Goal: Transaction & Acquisition: Subscribe to service/newsletter

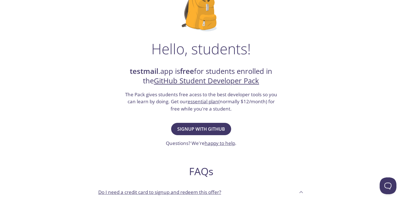
scroll to position [56, 0]
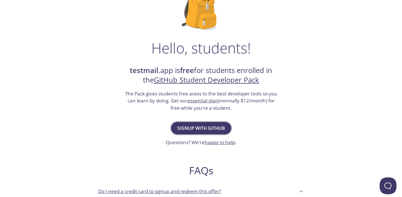
click at [197, 130] on span "Signup with GitHub" at bounding box center [201, 128] width 48 height 8
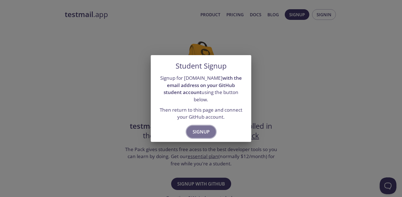
click at [201, 130] on span "Signup" at bounding box center [201, 132] width 17 height 8
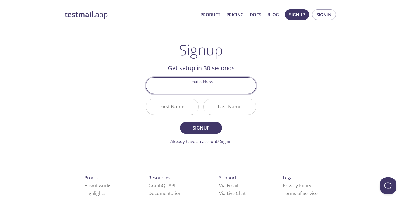
click at [204, 89] on input "Email Address" at bounding box center [201, 85] width 110 height 16
type input "[EMAIL_ADDRESS][DOMAIN_NAME]"
click at [172, 108] on input "First Name" at bounding box center [172, 107] width 53 height 16
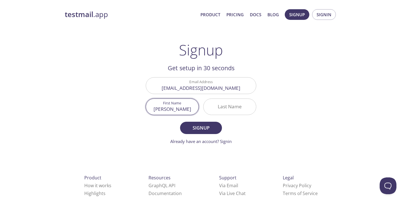
type input "[PERSON_NAME]"
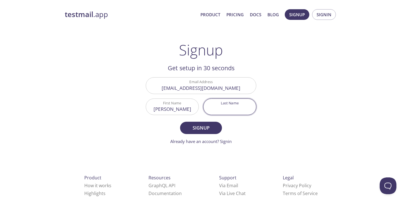
click at [233, 110] on input "Last Name" at bounding box center [230, 107] width 53 height 16
type input "[PERSON_NAME]"
click at [209, 130] on span "Signup" at bounding box center [201, 128] width 30 height 8
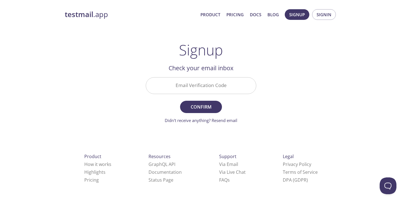
click at [194, 85] on input "Email Verification Code" at bounding box center [201, 85] width 110 height 16
paste input "2PKJ29C"
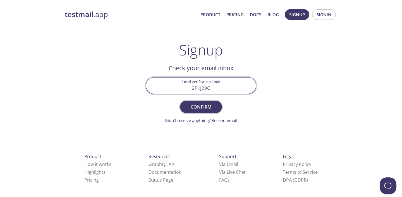
type input "2PKJ29C"
click at [198, 105] on span "Confirm" at bounding box center [201, 107] width 30 height 8
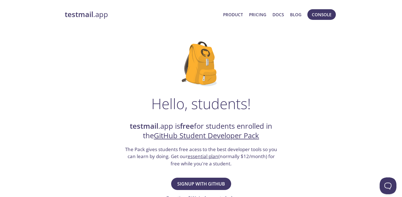
scroll to position [0, 0]
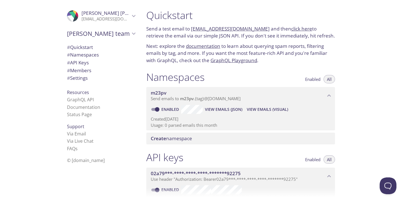
drag, startPoint x: 263, startPoint y: 28, endPoint x: 192, endPoint y: 27, distance: 71.0
click at [192, 27] on p "Send a test email to [EMAIL_ADDRESS][DOMAIN_NAME] and then click here to retrie…" at bounding box center [240, 32] width 189 height 14
copy link "[EMAIL_ADDRESS][DOMAIN_NAME]"
click at [298, 29] on link "click here" at bounding box center [301, 28] width 21 height 6
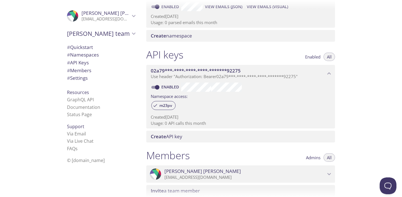
scroll to position [201, 0]
